Goal: Task Accomplishment & Management: Complete application form

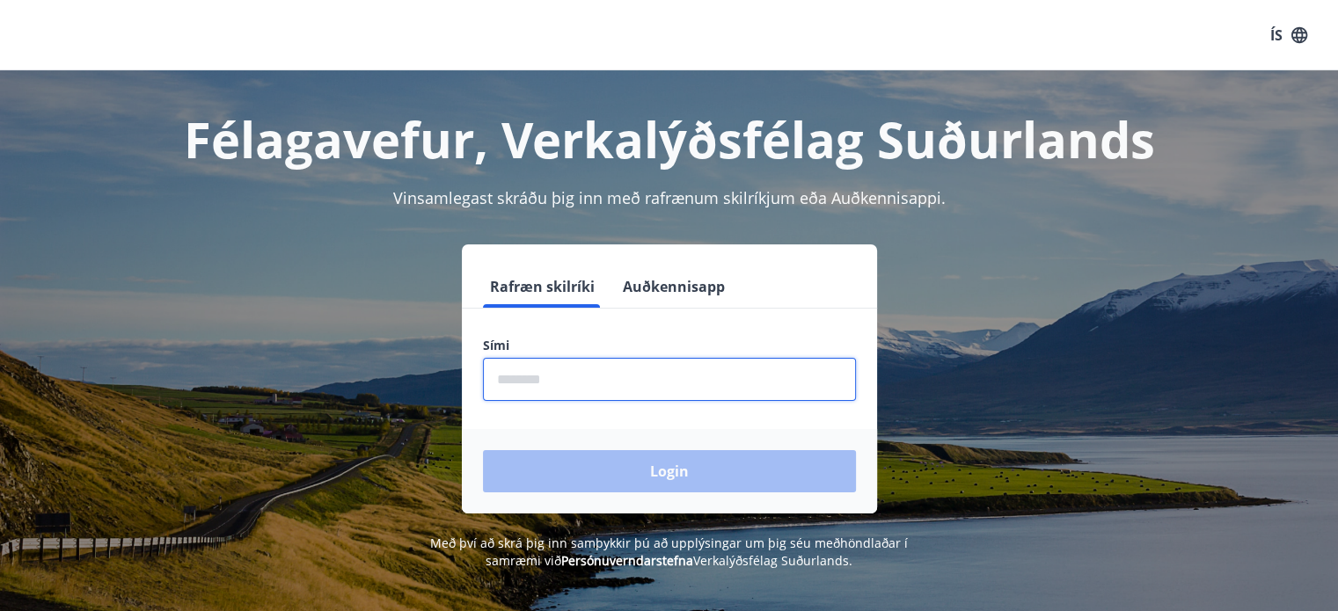
click at [540, 378] on input "phone" at bounding box center [669, 379] width 373 height 43
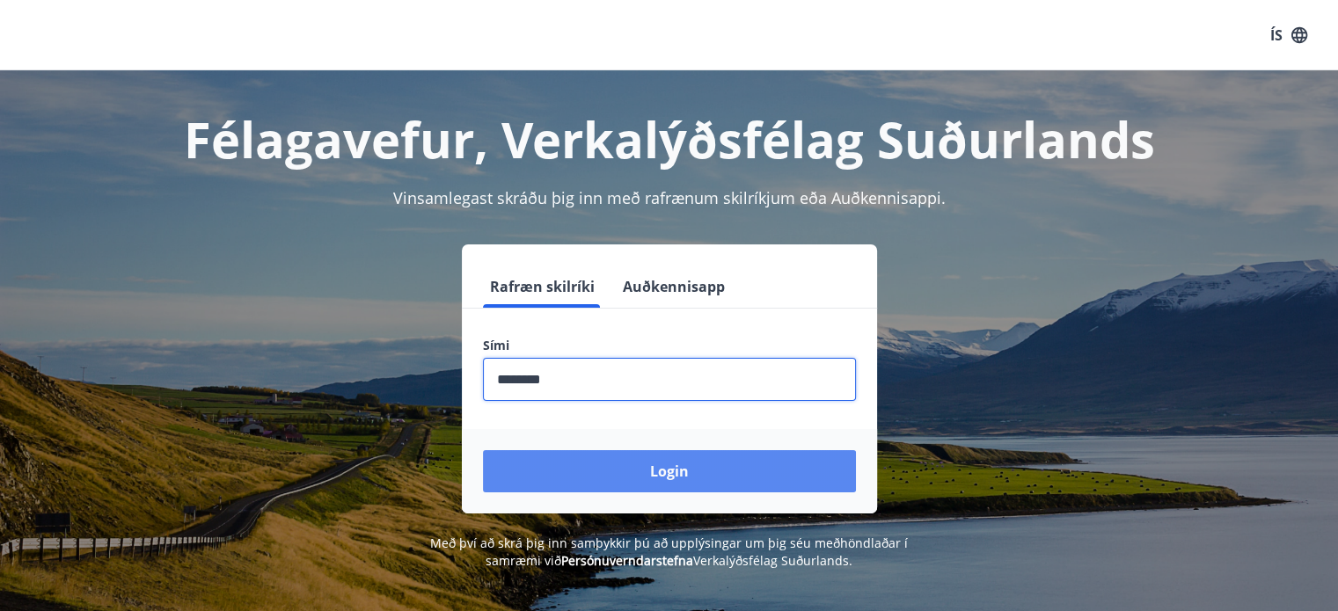
type input "********"
click at [605, 470] on button "Login" at bounding box center [669, 471] width 373 height 42
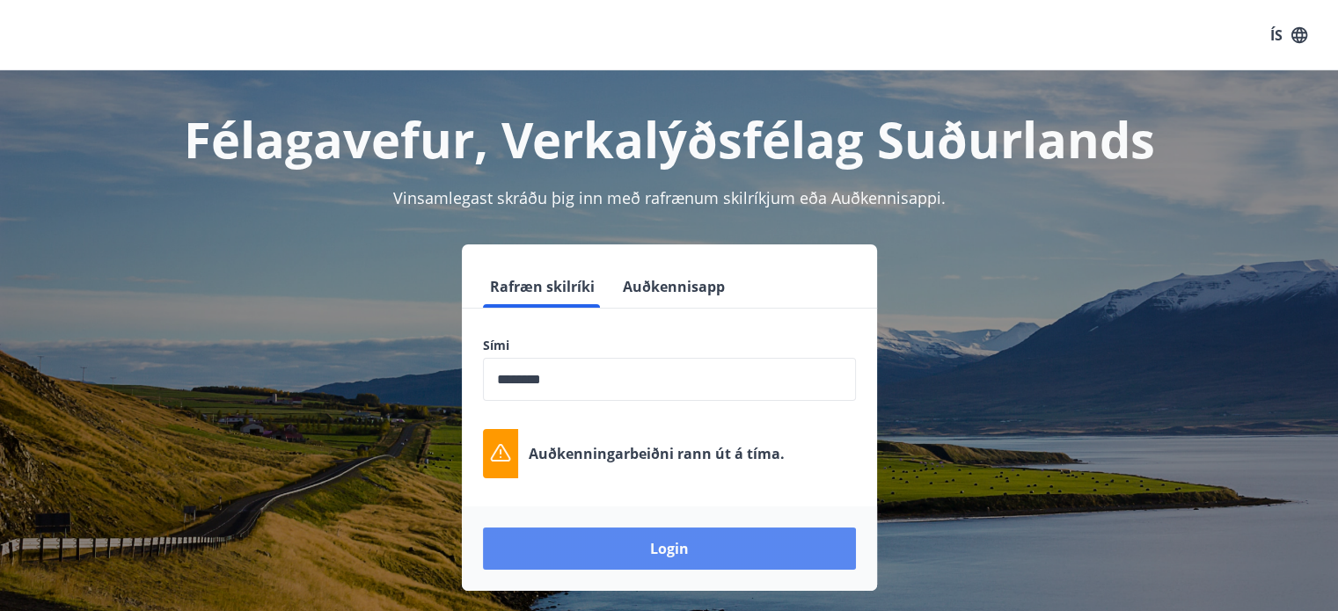
click at [700, 546] on button "Login" at bounding box center [669, 549] width 373 height 42
